Goal: Task Accomplishment & Management: Use online tool/utility

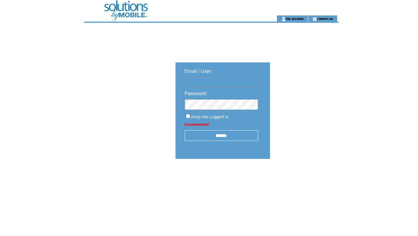
type input "**********"
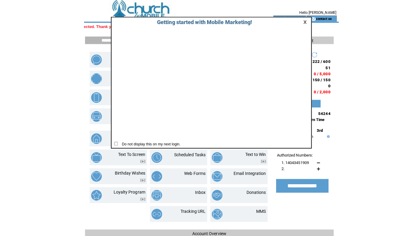
scroll to position [0, -247]
click at [300, 22] on link at bounding box center [302, 22] width 5 height 4
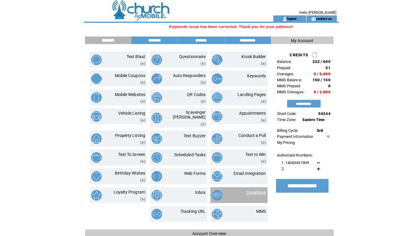
scroll to position [0, -114]
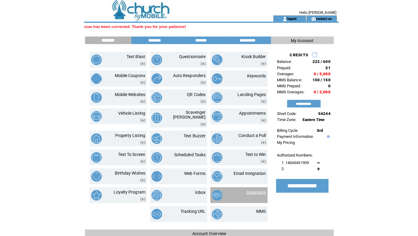
click at [251, 188] on link "Donations" at bounding box center [253, 190] width 19 height 5
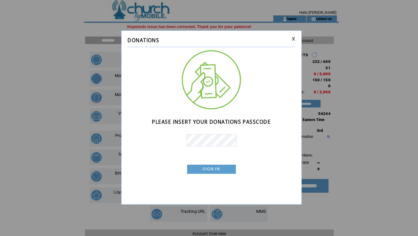
scroll to position [0, -186]
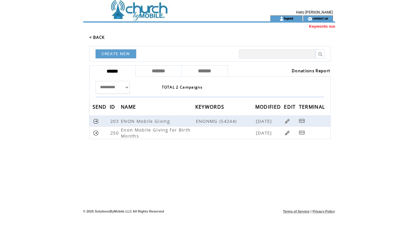
scroll to position [0, -205]
click at [300, 70] on link "Donations Report" at bounding box center [311, 70] width 39 height 5
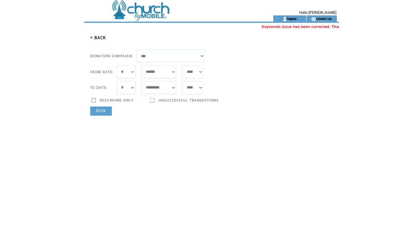
select select "***"
select select "*"
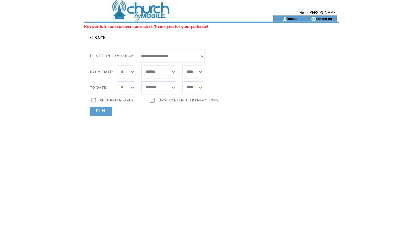
select select "**"
click at [101, 111] on link "RUN" at bounding box center [99, 109] width 21 height 9
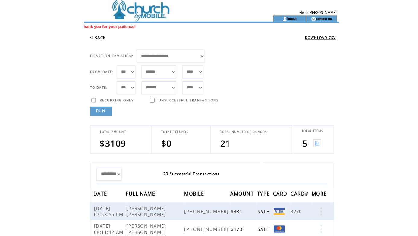
scroll to position [0, -22]
click at [315, 142] on img at bounding box center [314, 142] width 8 height 8
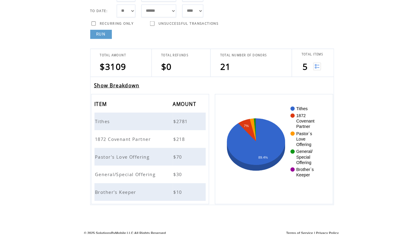
scroll to position [0, 90]
click at [130, 86] on link "Show Breakdown" at bounding box center [115, 89] width 45 height 7
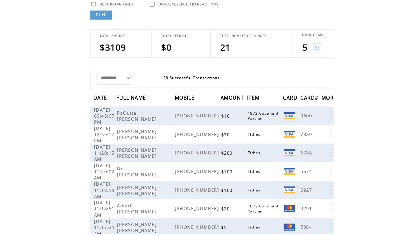
scroll to position [0, -161]
select select "*"
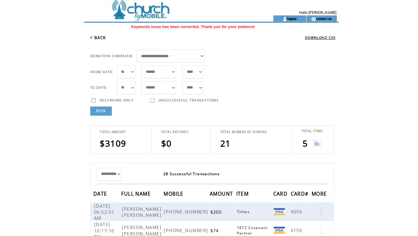
scroll to position [0, 63]
click at [311, 142] on img at bounding box center [314, 142] width 8 height 8
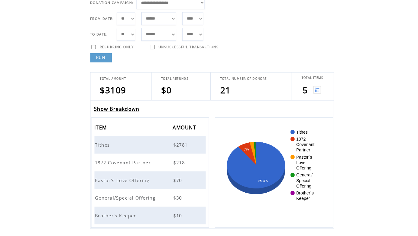
scroll to position [0, -181]
click at [99, 145] on span "Tithes" at bounding box center [102, 148] width 16 height 6
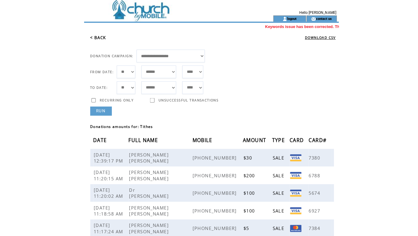
scroll to position [0, -163]
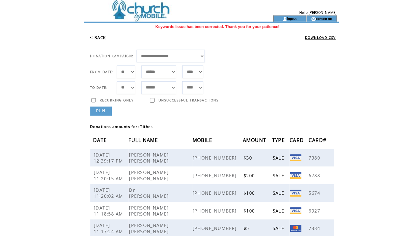
click at [100, 35] on link "< BACK" at bounding box center [97, 37] width 16 height 5
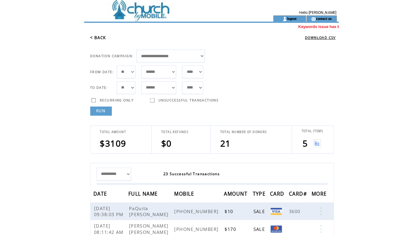
scroll to position [0, -227]
click at [314, 142] on img at bounding box center [314, 142] width 8 height 8
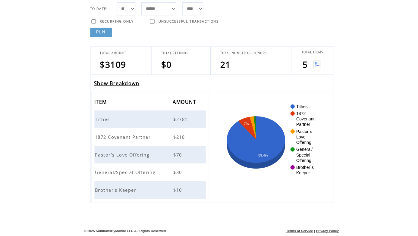
scroll to position [0, -214]
click at [106, 135] on span "1872 Covenant Partner" at bounding box center [122, 138] width 57 height 6
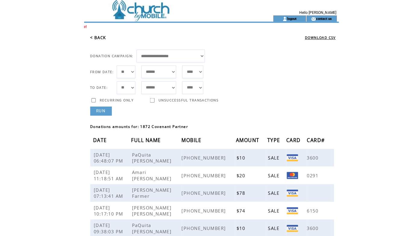
scroll to position [0, 118]
click at [100, 37] on link "< BACK" at bounding box center [97, 37] width 16 height 5
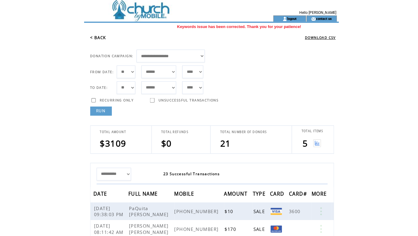
scroll to position [0, -180]
click at [315, 142] on img at bounding box center [314, 142] width 8 height 8
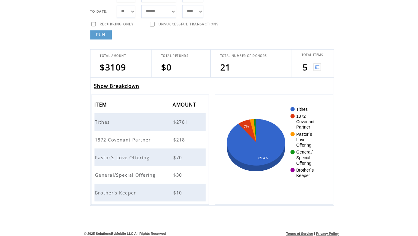
scroll to position [0, -214]
click at [106, 153] on span "Pastor's Love Offering" at bounding box center [121, 156] width 55 height 6
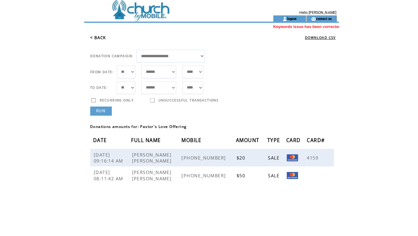
scroll to position [0, -58]
click at [98, 39] on link "< BACK" at bounding box center [97, 37] width 16 height 5
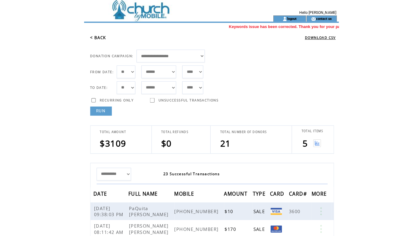
scroll to position [0, -224]
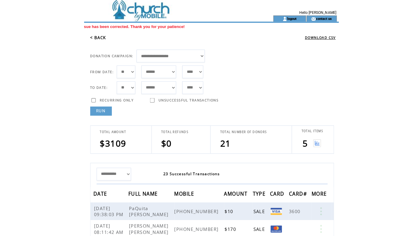
click at [311, 142] on img at bounding box center [314, 142] width 8 height 8
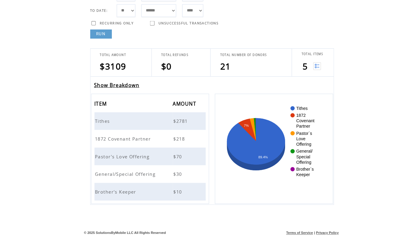
scroll to position [0, -206]
click at [125, 170] on span "General/Special Offering" at bounding box center [124, 173] width 61 height 6
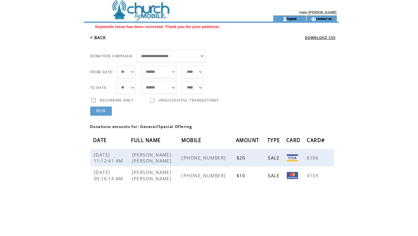
scroll to position [0, 4]
click at [99, 37] on link "< BACK" at bounding box center [97, 37] width 16 height 5
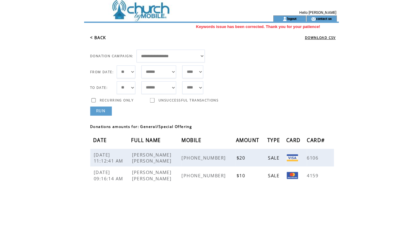
scroll to position [0, -200]
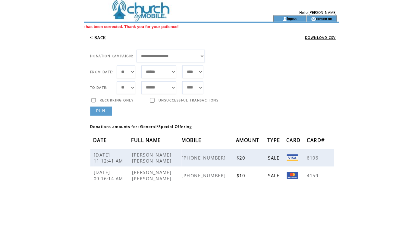
click at [99, 37] on link "< BACK" at bounding box center [97, 37] width 16 height 5
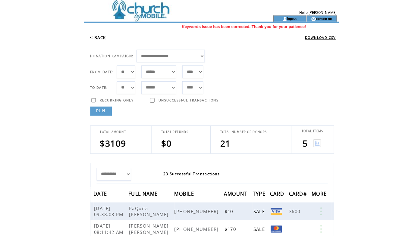
scroll to position [0, -226]
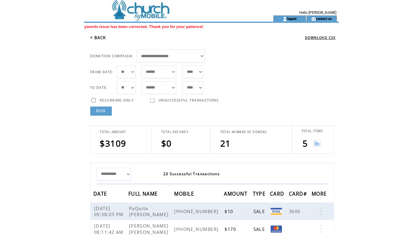
click at [314, 142] on img at bounding box center [314, 142] width 8 height 8
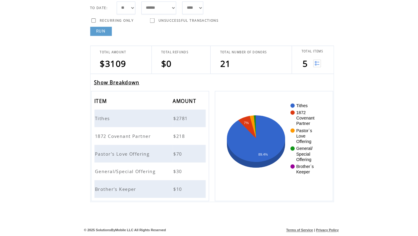
scroll to position [0, -221]
click at [118, 188] on span "Brother's Keeper" at bounding box center [115, 191] width 42 height 6
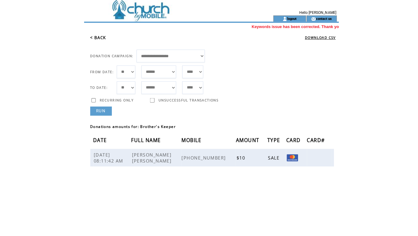
click at [97, 37] on link "< BACK" at bounding box center [97, 37] width 16 height 5
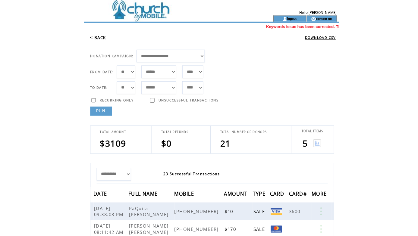
scroll to position [0, -11]
click at [288, 18] on link "logout" at bounding box center [288, 18] width 9 height 4
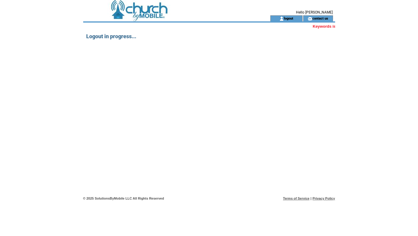
scroll to position [0, -236]
